Goal: Obtain resource: Download file/media

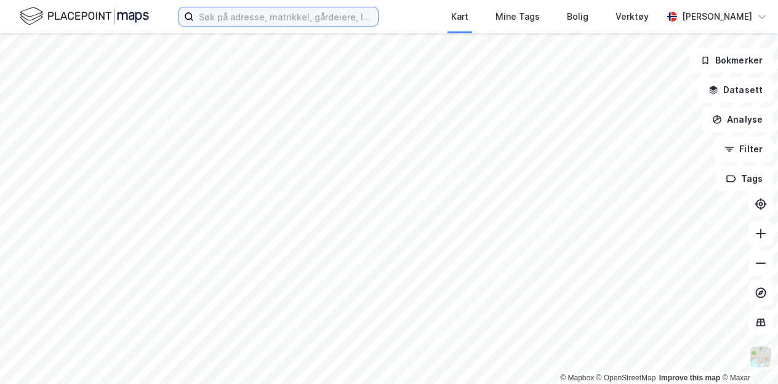
click at [218, 19] on input at bounding box center [286, 16] width 184 height 18
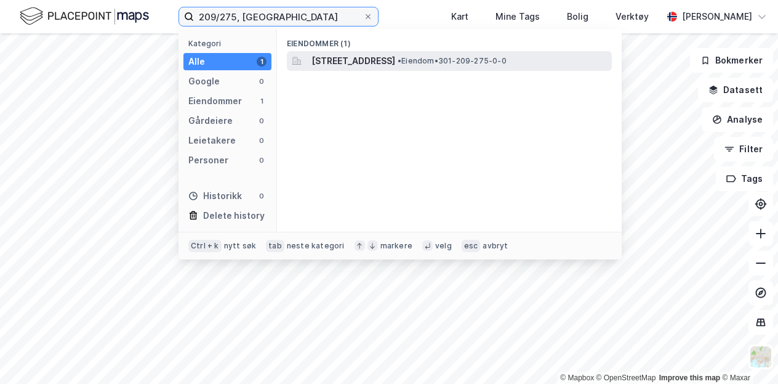
type input "209/275, [GEOGRAPHIC_DATA]"
click at [382, 62] on span "[STREET_ADDRESS]" at bounding box center [354, 61] width 84 height 15
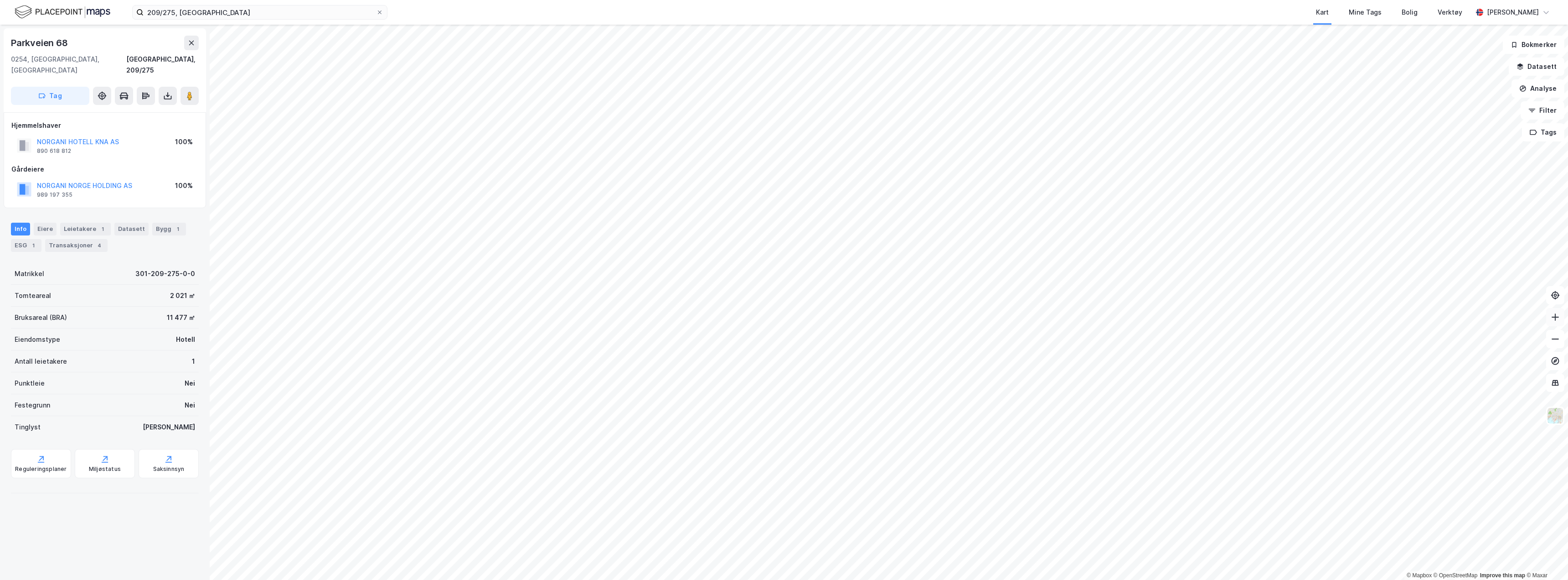
click at [576, 284] on button at bounding box center [1555, 317] width 19 height 19
click at [576, 284] on icon at bounding box center [1555, 317] width 9 height 9
click at [168, 91] on icon at bounding box center [167, 96] width 9 height 9
click at [121, 110] on div "Last ned grunnbok" at bounding box center [122, 114] width 53 height 7
